Goal: Information Seeking & Learning: Learn about a topic

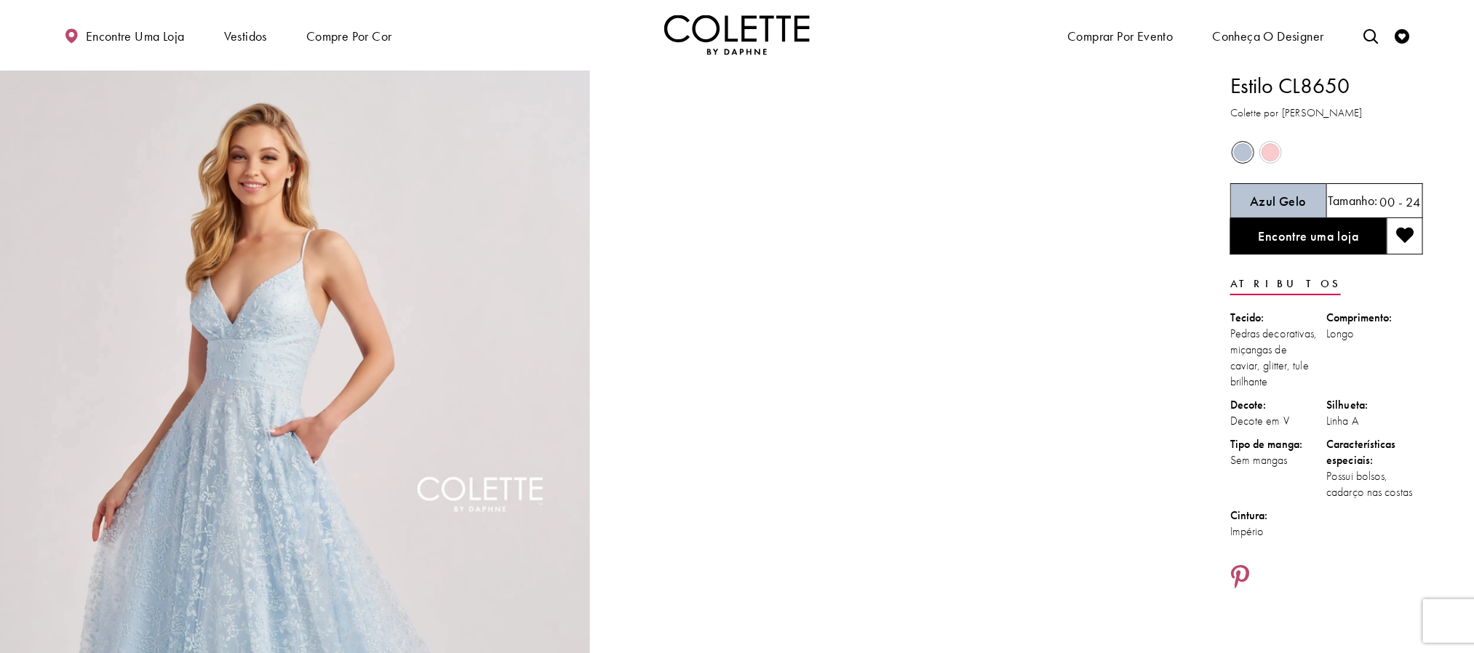
click at [720, 41] on img "Visite a página inicial" at bounding box center [737, 35] width 146 height 40
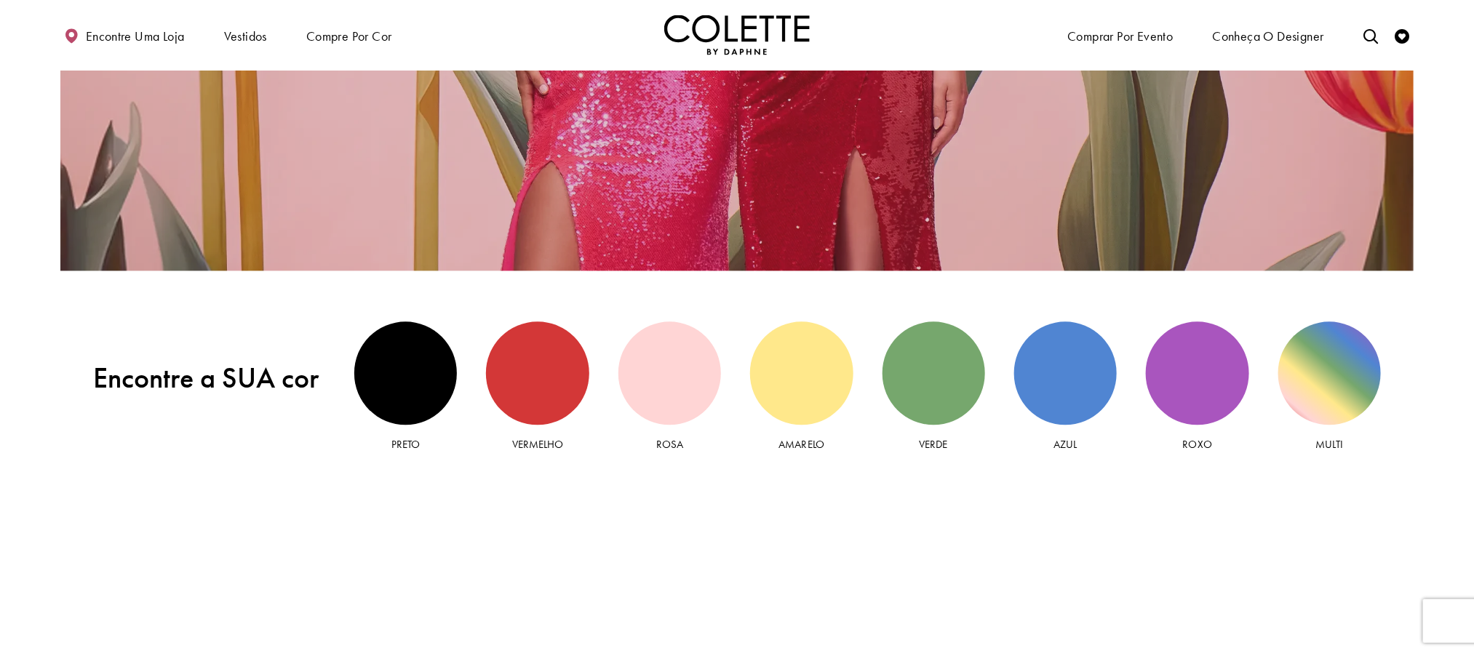
scroll to position [1965, 0]
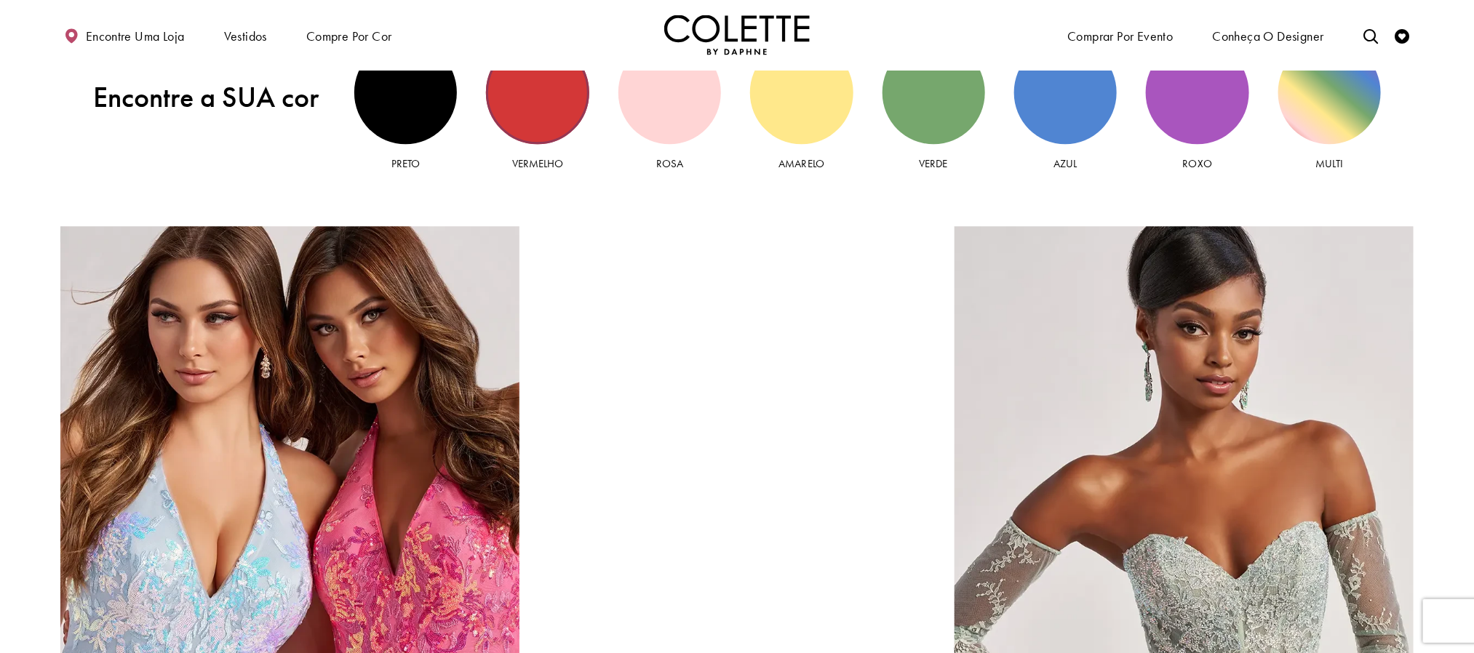
click at [512, 121] on div "Vista vermelha" at bounding box center [537, 92] width 103 height 103
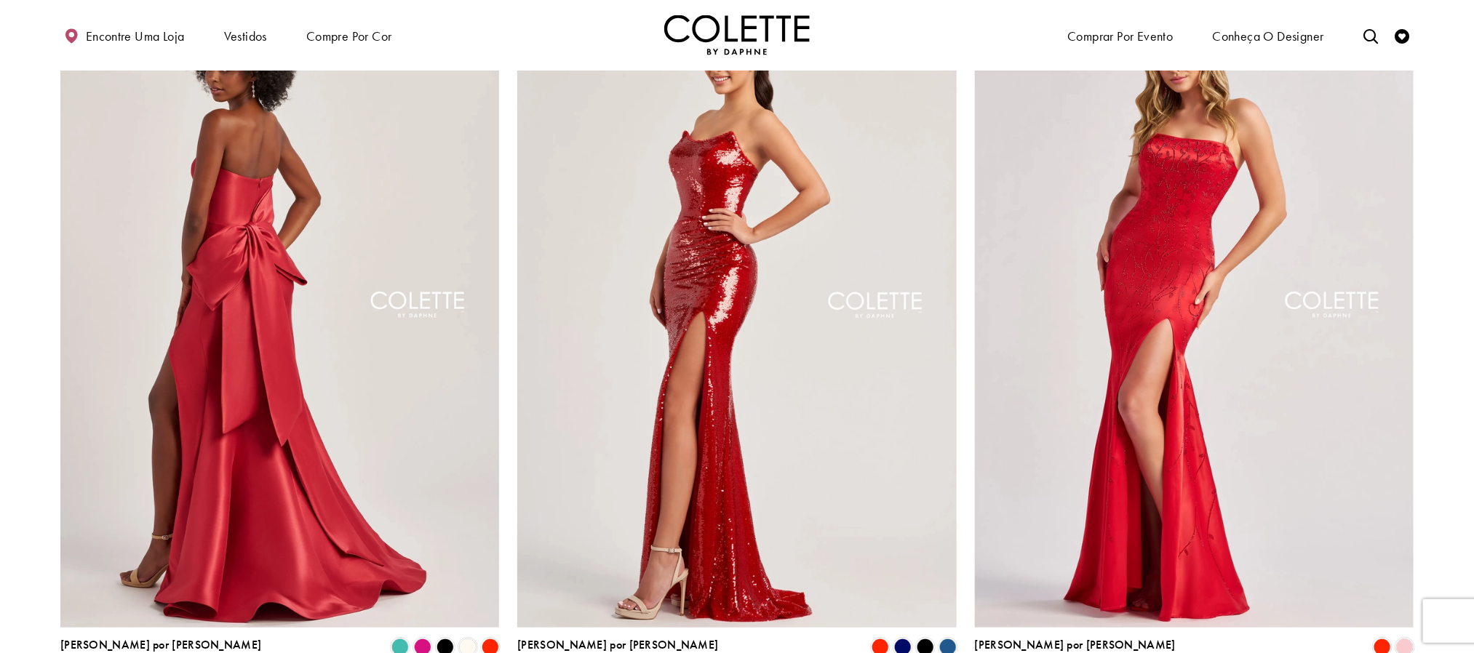
scroll to position [218, 0]
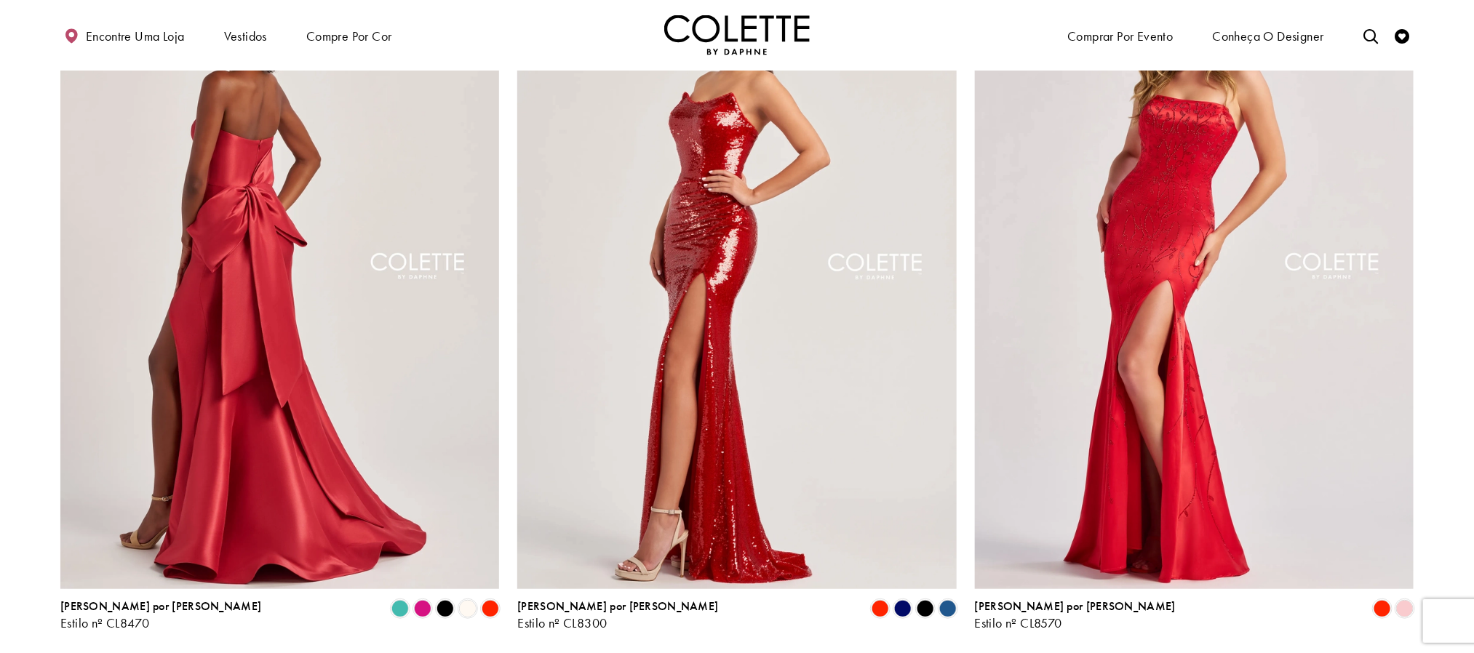
click at [273, 319] on img "Visite a página Colette by Daphne Style No. CL8470" at bounding box center [279, 270] width 439 height 639
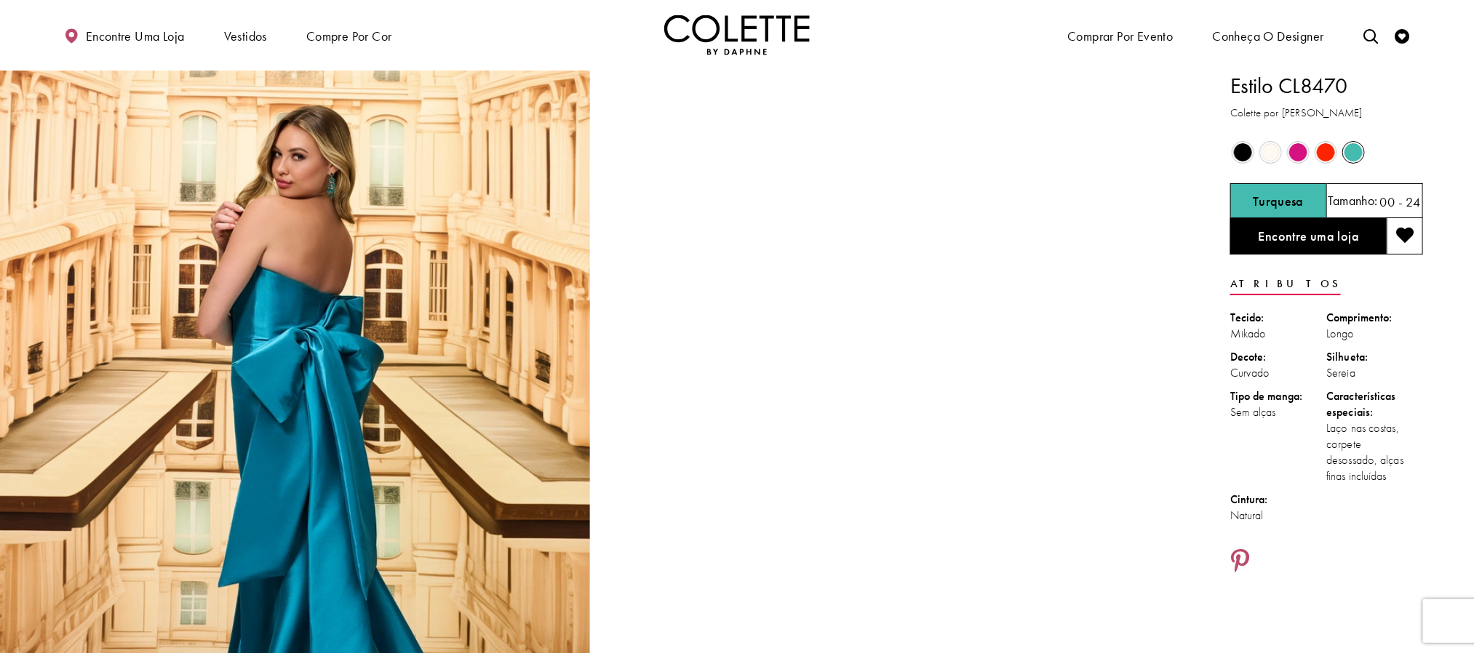
click at [1317, 151] on span "O estado dos controles de cores do produto depende do tamanho escolhido" at bounding box center [1326, 152] width 18 height 18
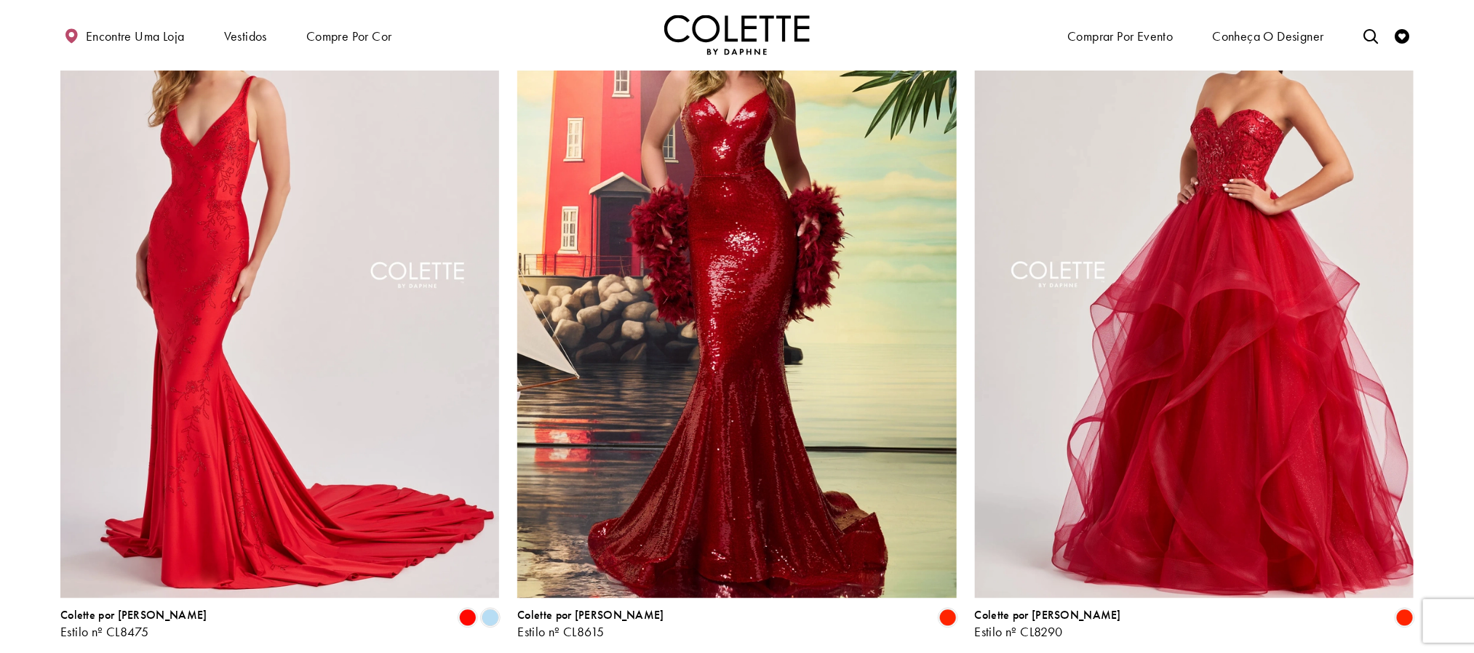
scroll to position [1637, 0]
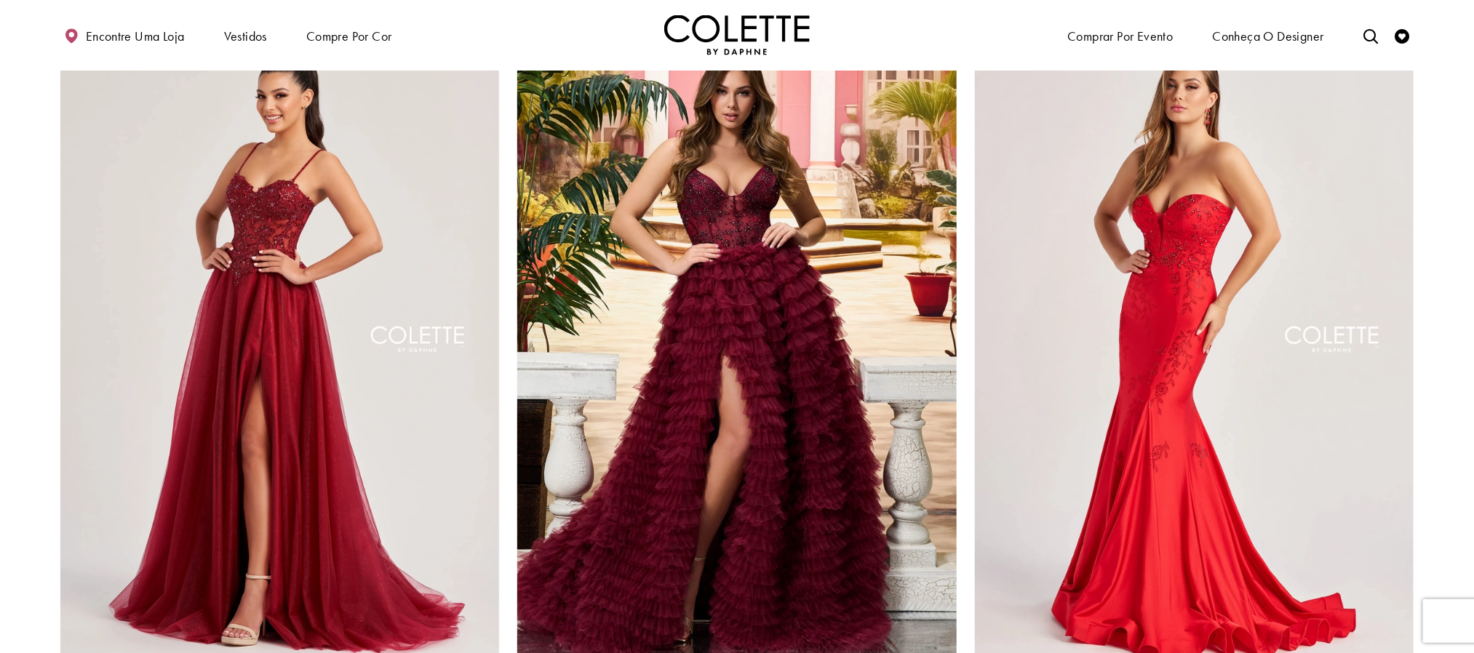
scroll to position [2292, 0]
